Goal: Feedback & Contribution: Leave review/rating

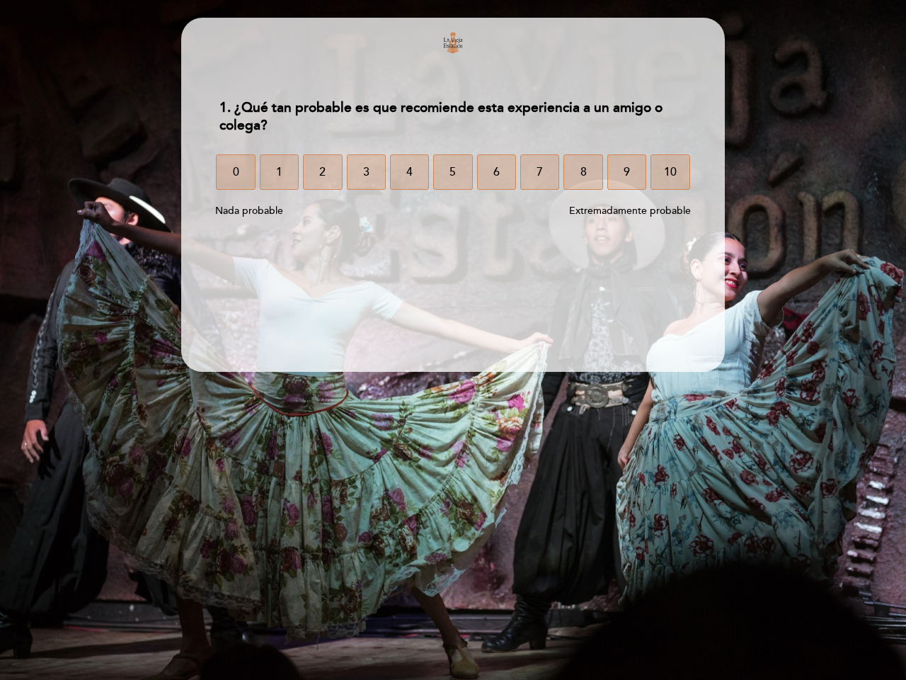
click at [453, 340] on section "1. ¿Qué tan probable es que recomiende esta experiencia a un amigo o colega? 1.…" at bounding box center [453, 195] width 544 height 354
click at [235, 172] on span "0" at bounding box center [236, 172] width 6 height 40
click at [279, 172] on span "1" at bounding box center [279, 172] width 6 height 40
click at [322, 172] on span "2" at bounding box center [322, 172] width 6 height 40
click at [366, 172] on span "3" at bounding box center [366, 172] width 6 height 40
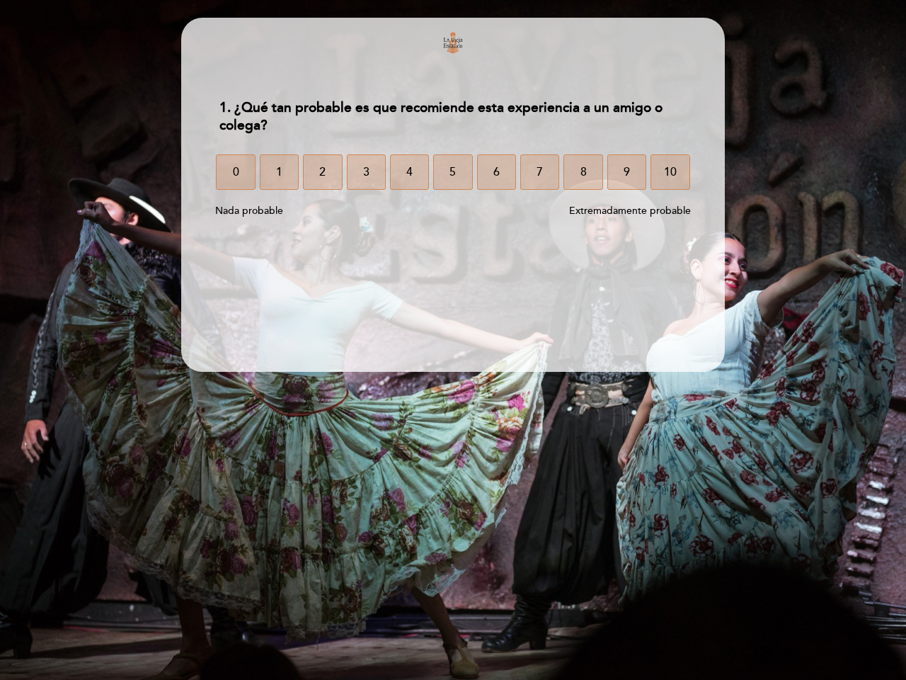
click at [409, 172] on span "4" at bounding box center [409, 172] width 6 height 40
click at [452, 172] on span "5" at bounding box center [453, 172] width 6 height 40
click at [496, 172] on span "6" at bounding box center [496, 172] width 6 height 40
click at [539, 172] on span "7" at bounding box center [540, 172] width 6 height 40
click at [583, 172] on span "8" at bounding box center [584, 172] width 6 height 40
